Goal: Task Accomplishment & Management: Complete application form

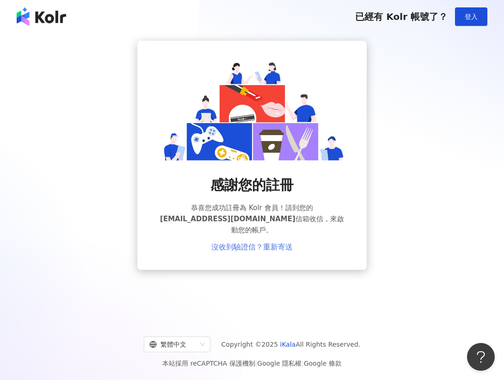
click at [260, 243] on link "沒收到驗證信？重新寄送" at bounding box center [251, 247] width 81 height 8
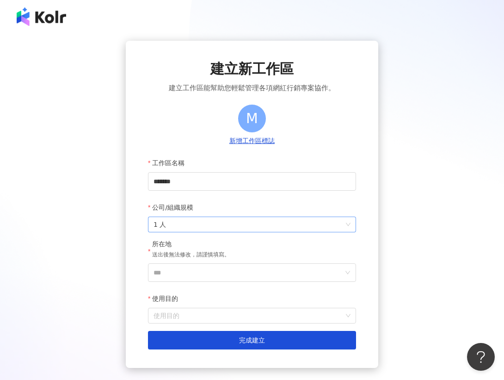
click at [220, 225] on span "1 人" at bounding box center [251, 224] width 197 height 15
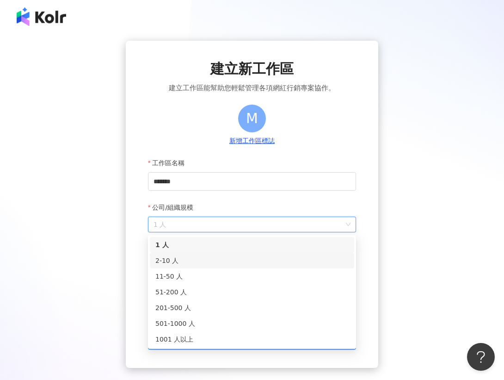
click at [191, 254] on div "2-10 人" at bounding box center [252, 260] width 204 height 16
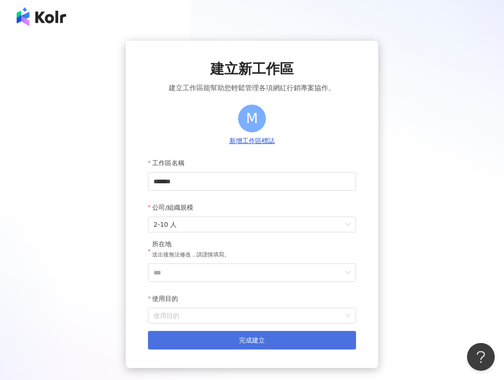
click at [241, 337] on span "完成建立" at bounding box center [252, 339] width 26 height 7
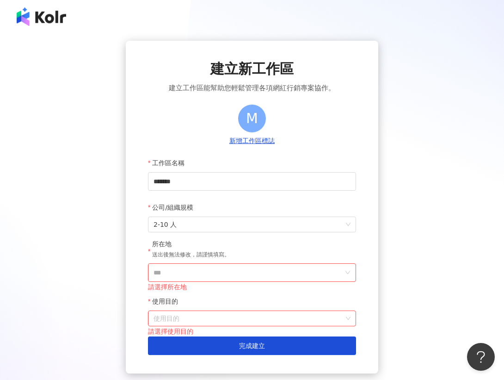
click at [227, 263] on div "所在地 送出後無法修改，請謹慎填寫。" at bounding box center [191, 251] width 78 height 24
click at [233, 272] on input "***" at bounding box center [248, 272] width 190 height 18
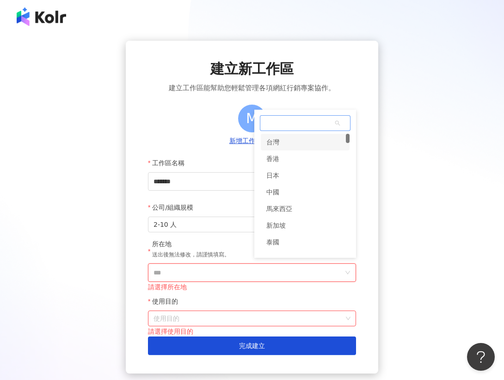
click at [286, 139] on div "台灣" at bounding box center [305, 142] width 89 height 17
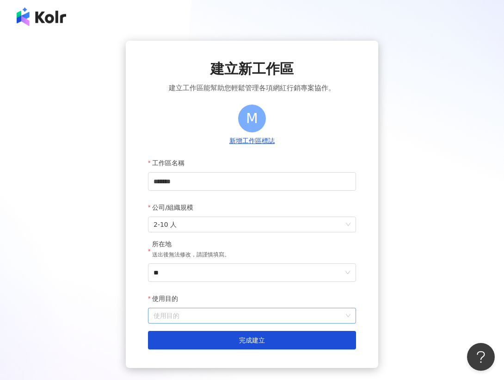
click at [233, 315] on input "使用目的" at bounding box center [251, 315] width 197 height 15
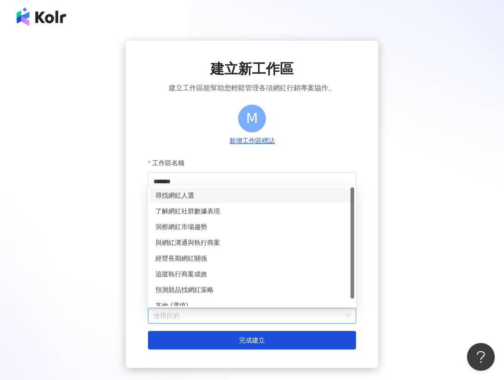
click at [227, 198] on div "尋找網紅人選" at bounding box center [251, 195] width 193 height 10
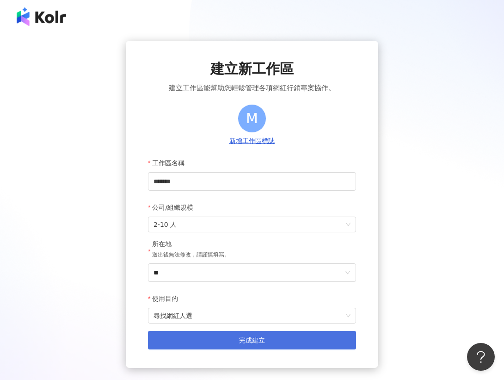
click at [256, 339] on span "完成建立" at bounding box center [252, 339] width 26 height 7
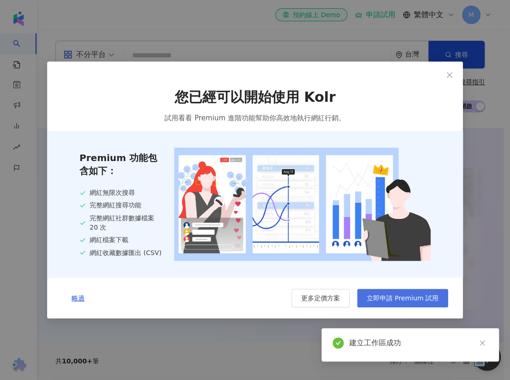
click at [402, 298] on span "立即申請 Premium 試用" at bounding box center [403, 297] width 72 height 7
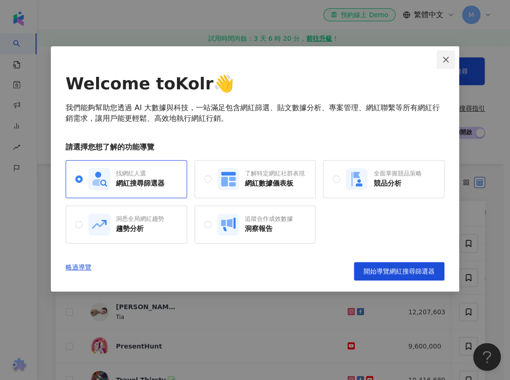
click at [443, 56] on icon "close" at bounding box center [445, 59] width 7 height 7
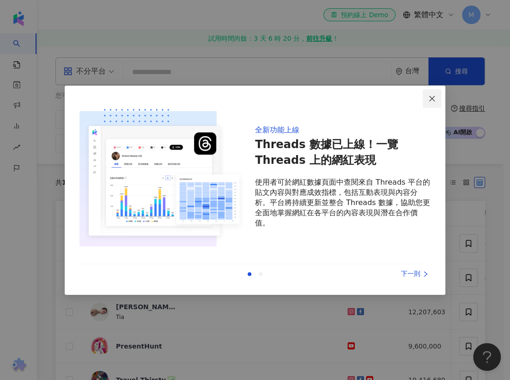
click at [435, 97] on icon "close" at bounding box center [432, 98] width 7 height 7
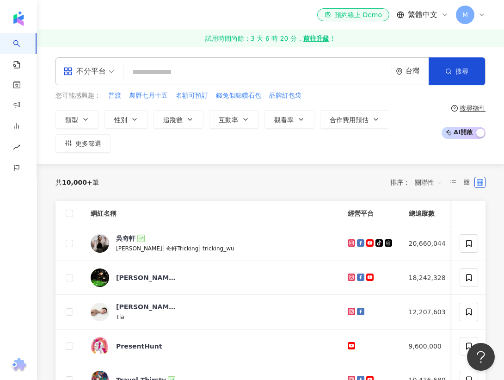
drag, startPoint x: 417, startPoint y: 109, endPoint x: 428, endPoint y: 87, distance: 23.8
click at [417, 108] on div "您可能感興趣： 普渡 農曆七月十五 名額可預訂 錢兔似錦鑽石包 品牌紅包袋 類型 性別 追蹤數 互動率 觀看率 合作費用預估 更多篩選" at bounding box center [245, 122] width 381 height 62
